Goal: Task Accomplishment & Management: Use online tool/utility

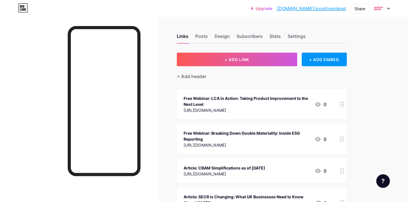
click at [249, 108] on div "[URL][DOMAIN_NAME]" at bounding box center [247, 110] width 126 height 6
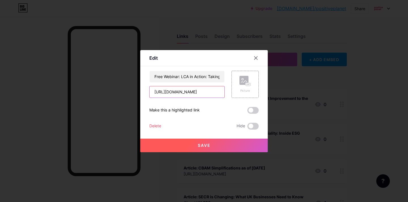
click at [177, 90] on input "[URL][DOMAIN_NAME]" at bounding box center [187, 91] width 75 height 11
paste input "zkBGDkCu24fu"
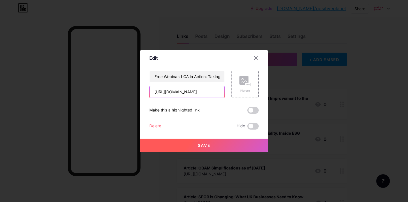
type input "[URL][DOMAIN_NAME]"
click at [209, 146] on span "Save" at bounding box center [204, 145] width 13 height 5
